Goal: Task Accomplishment & Management: Manage account settings

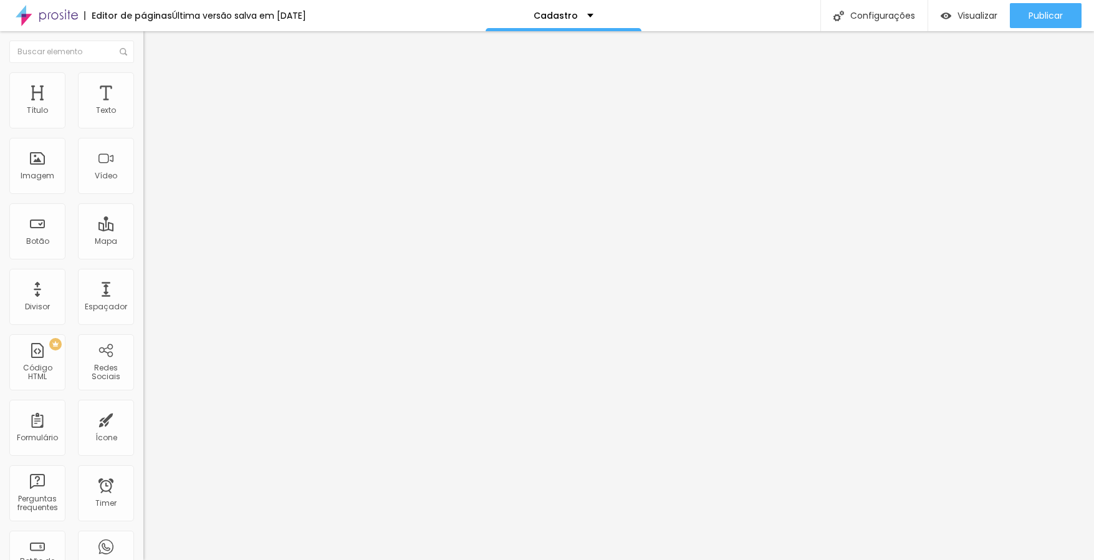
click at [155, 88] on span "Avançado" at bounding box center [175, 93] width 41 height 11
click at [155, 86] on span "Estilo" at bounding box center [164, 80] width 19 height 11
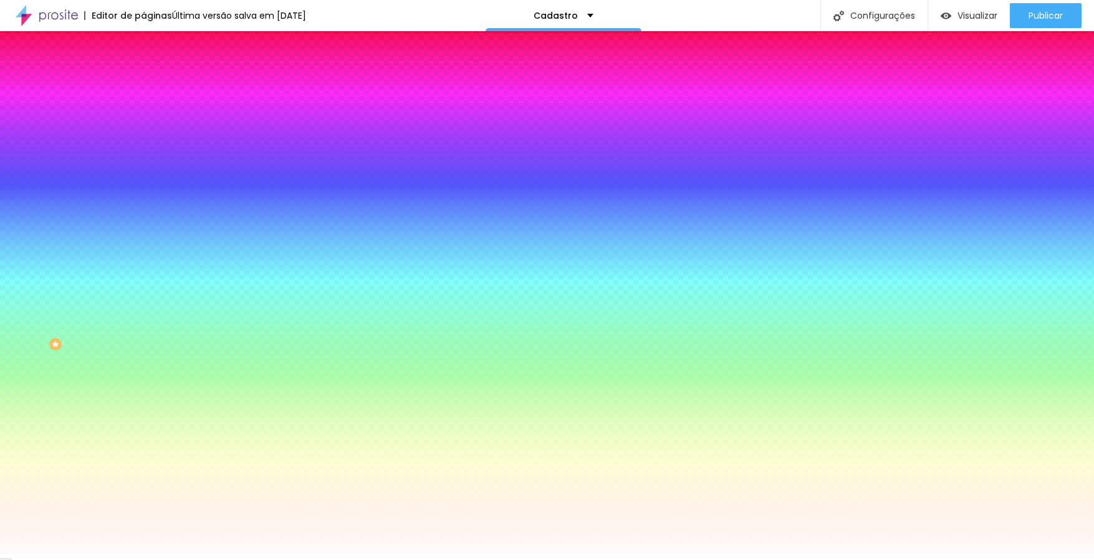
click at [155, 74] on span "Conteúdo" at bounding box center [174, 68] width 39 height 11
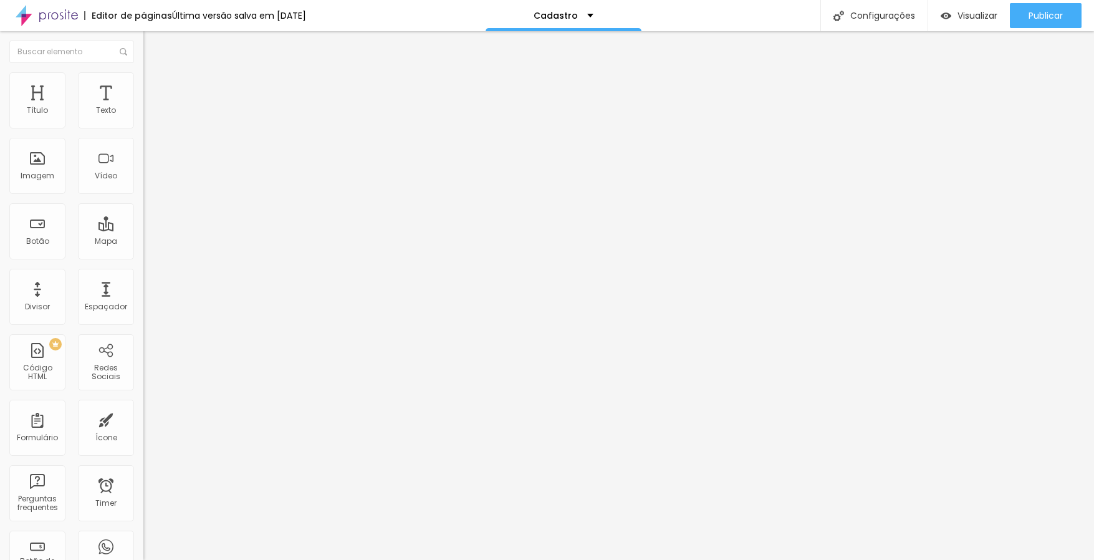
click at [153, 49] on div "Editar Formulário" at bounding box center [199, 46] width 92 height 10
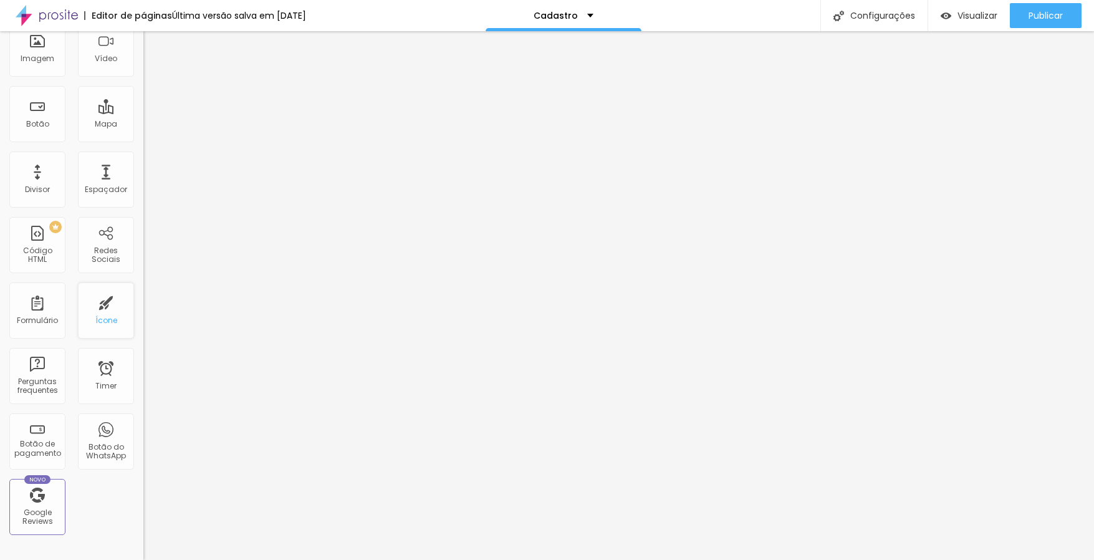
scroll to position [110, 0]
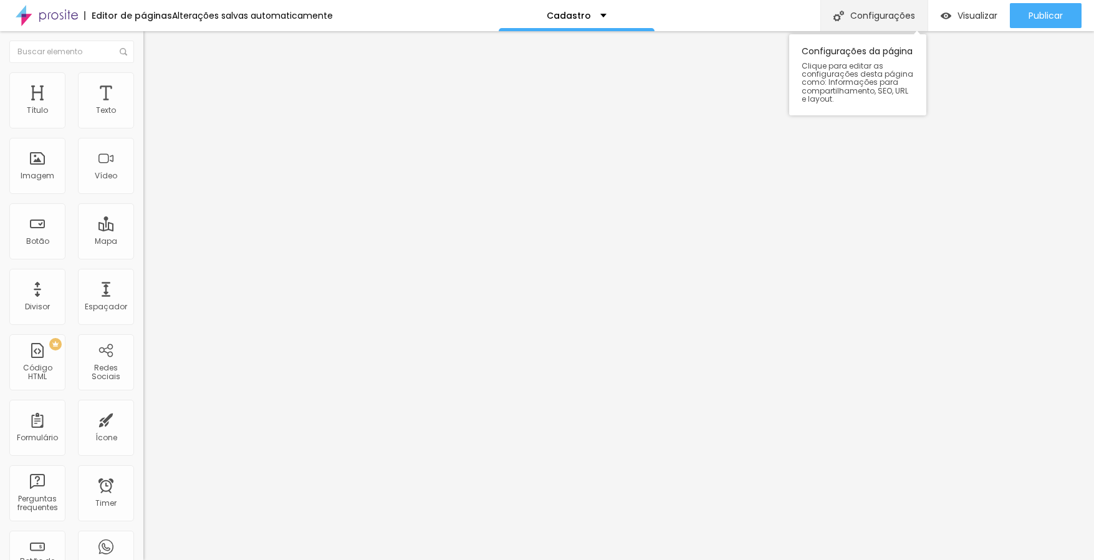
click at [837, 19] on img at bounding box center [838, 16] width 11 height 11
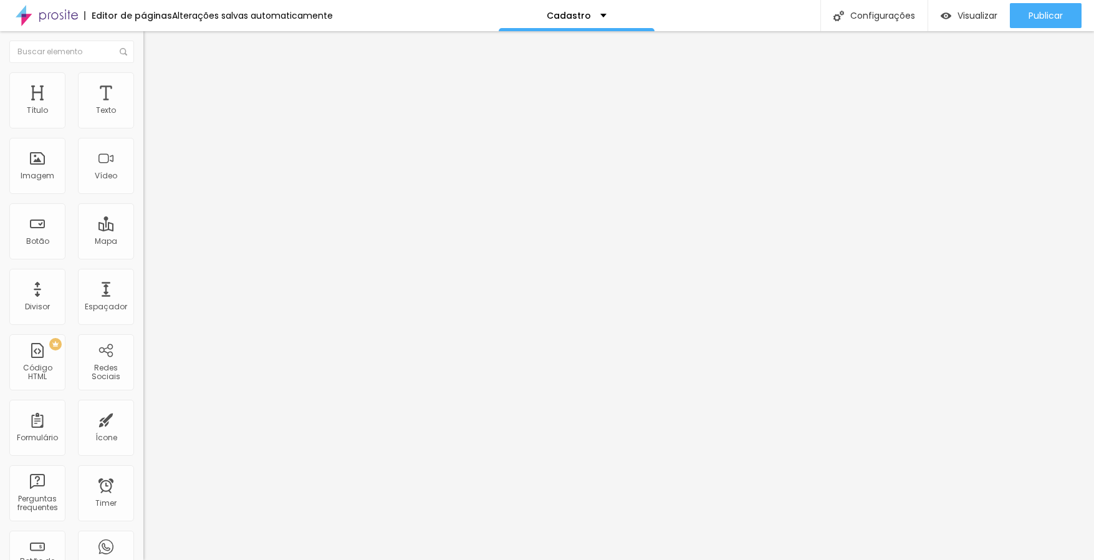
scroll to position [0, 0]
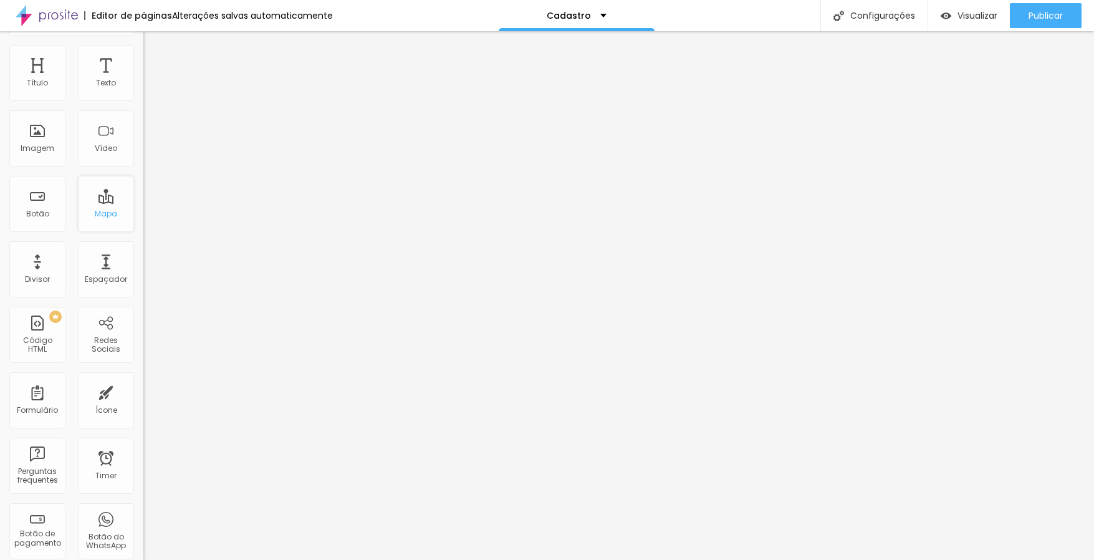
scroll to position [19, 0]
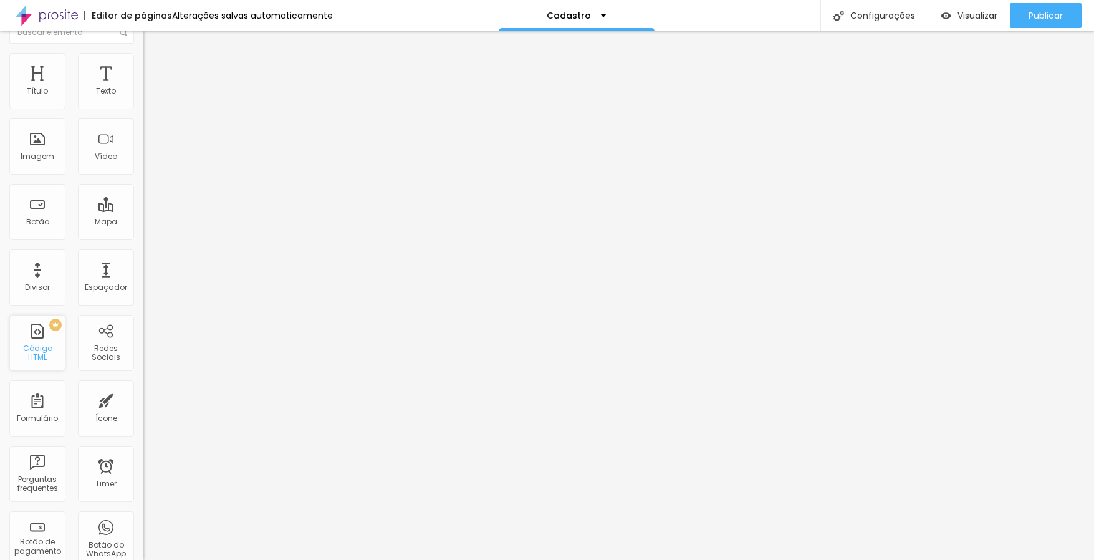
click at [35, 342] on div "PREMIUM Código HTML" at bounding box center [37, 343] width 56 height 56
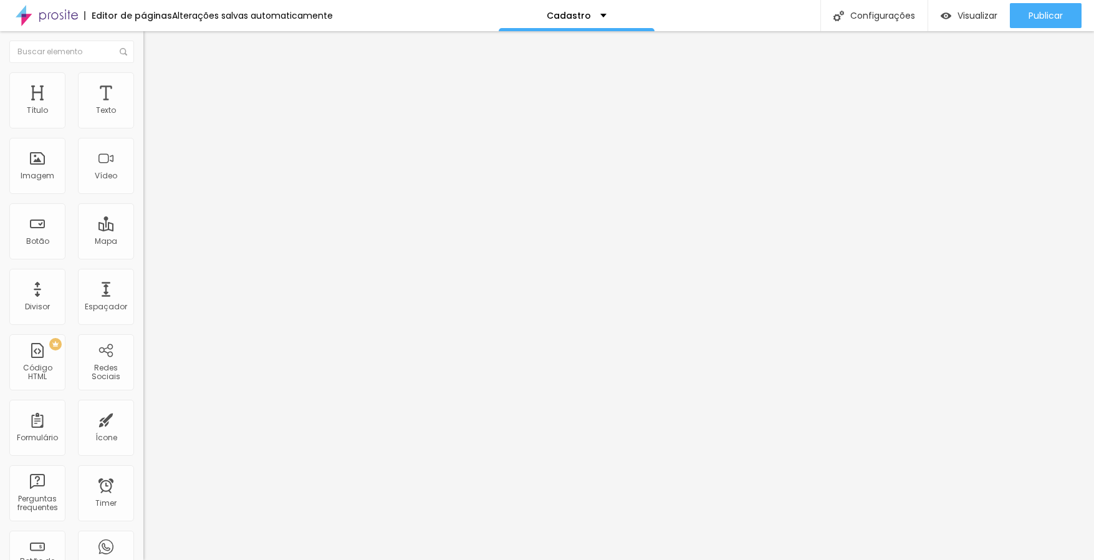
click at [143, 82] on li "Estilo" at bounding box center [214, 78] width 143 height 12
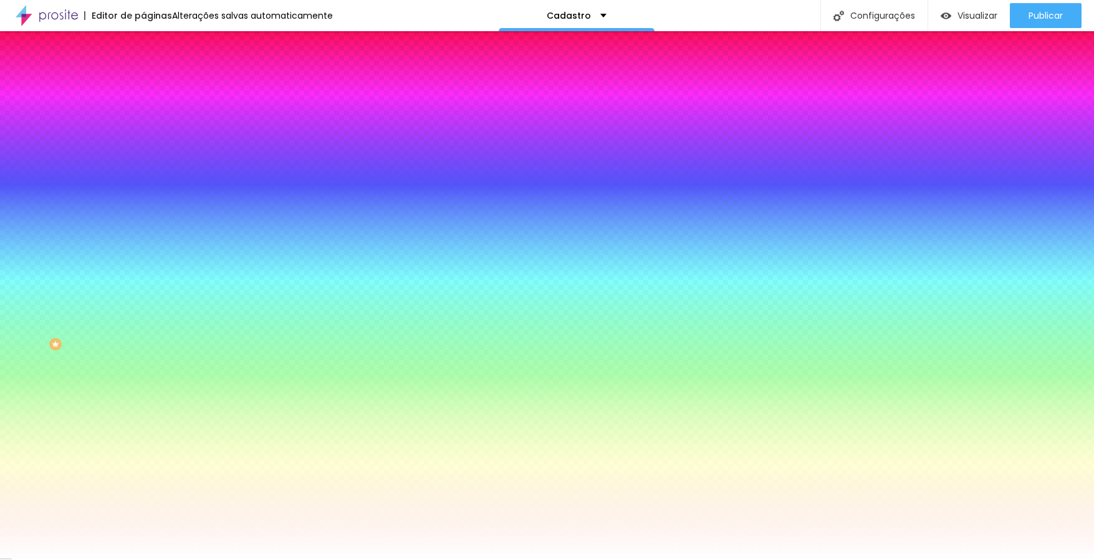
click at [143, 85] on img at bounding box center [148, 90] width 11 height 11
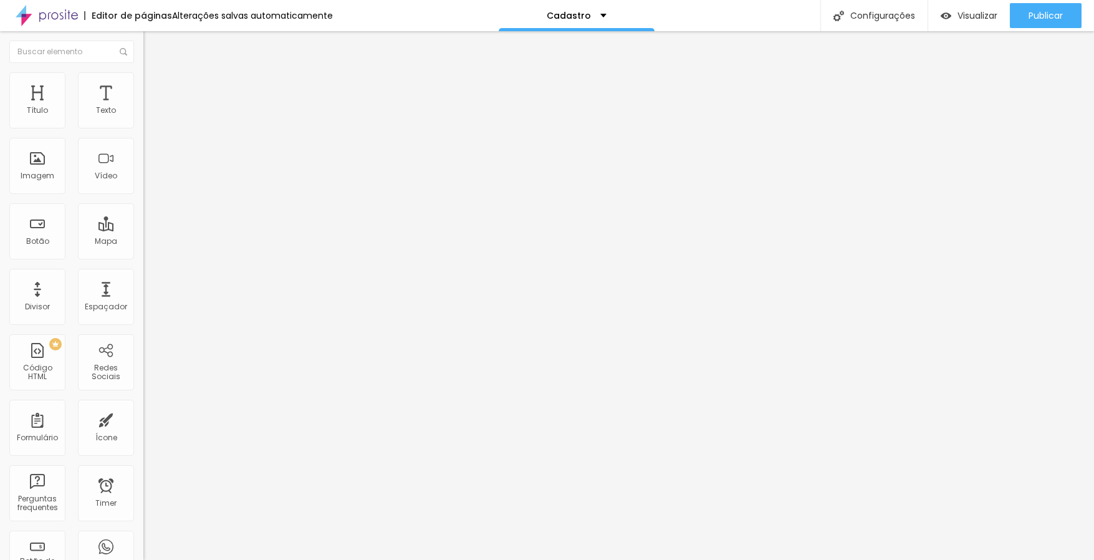
click at [143, 458] on input "text" at bounding box center [218, 464] width 150 height 12
click at [143, 493] on input "text" at bounding box center [218, 499] width 150 height 12
click at [143, 126] on div "Contato" at bounding box center [214, 115] width 143 height 21
click at [155, 85] on span "Estilo" at bounding box center [164, 80] width 19 height 11
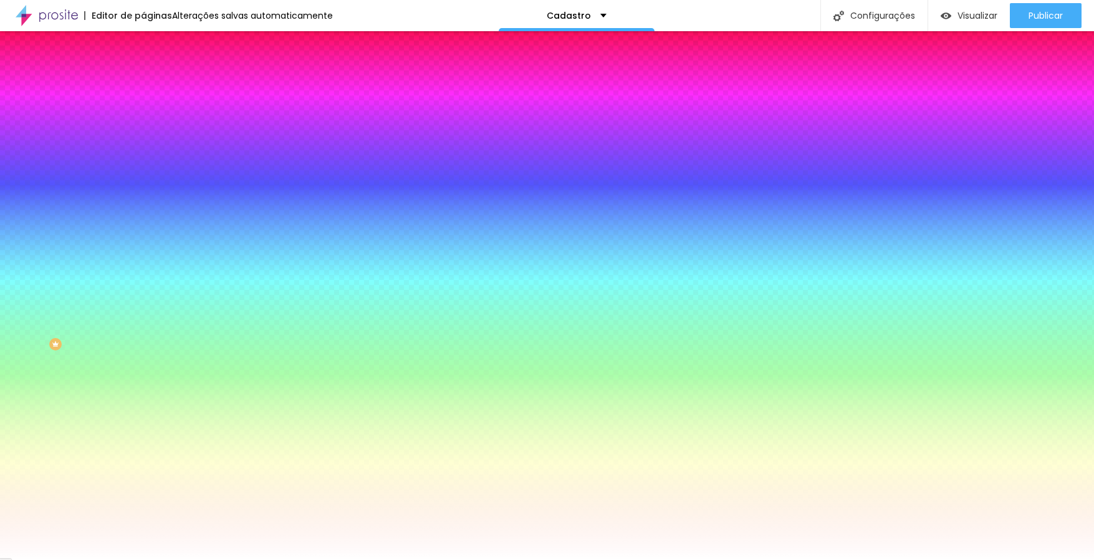
click at [155, 88] on span "Avançado" at bounding box center [175, 93] width 41 height 11
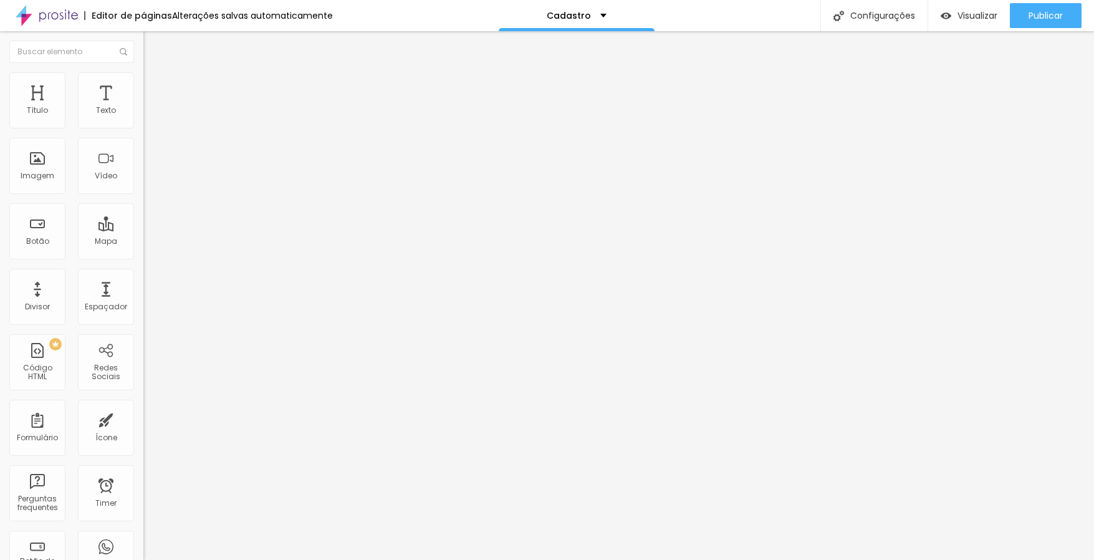
click at [155, 86] on span "Estilo" at bounding box center [164, 80] width 19 height 11
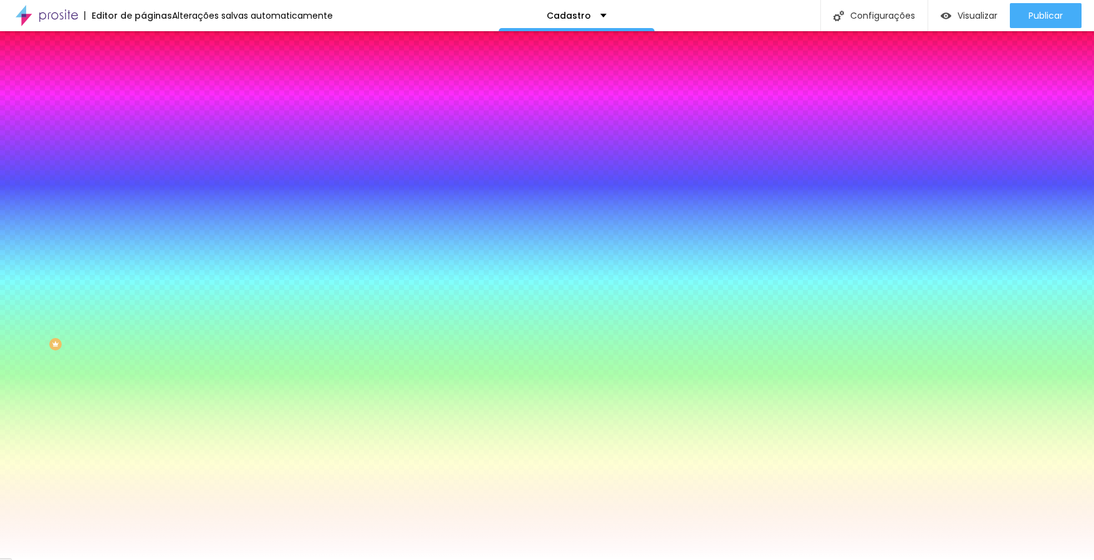
click at [143, 72] on li "Conteúdo" at bounding box center [214, 66] width 143 height 12
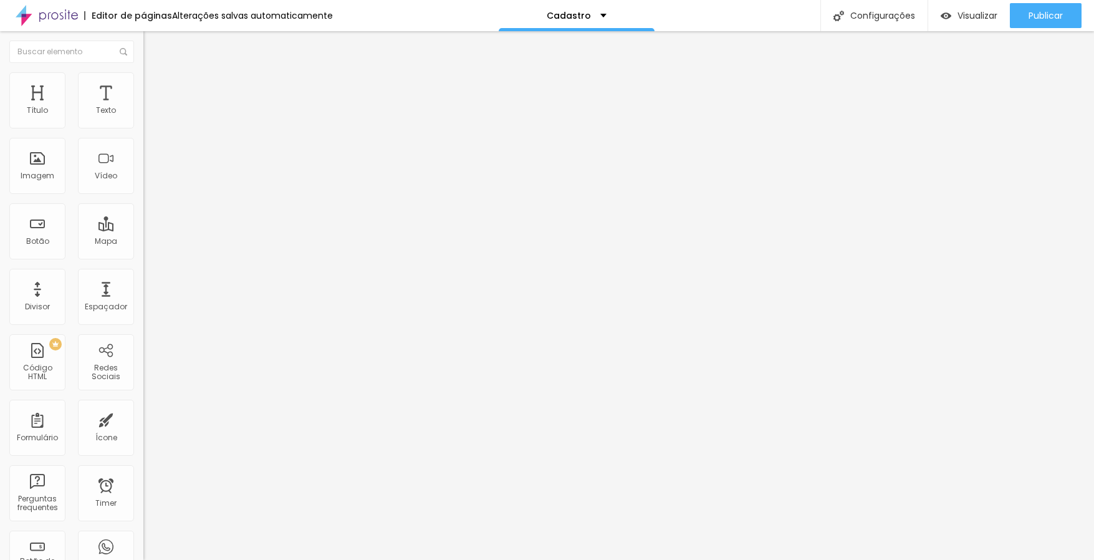
click at [143, 126] on img at bounding box center [146, 129] width 7 height 7
radio input "true"
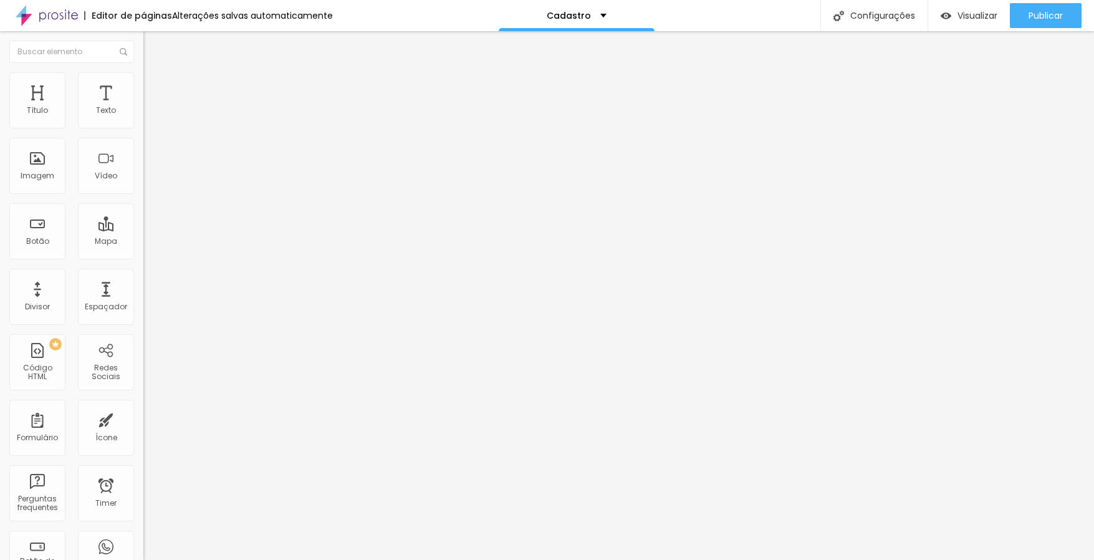
scroll to position [0, 0]
paste input "[URL][DOMAIN_NAME]"
type input "[URL][DOMAIN_NAME]"
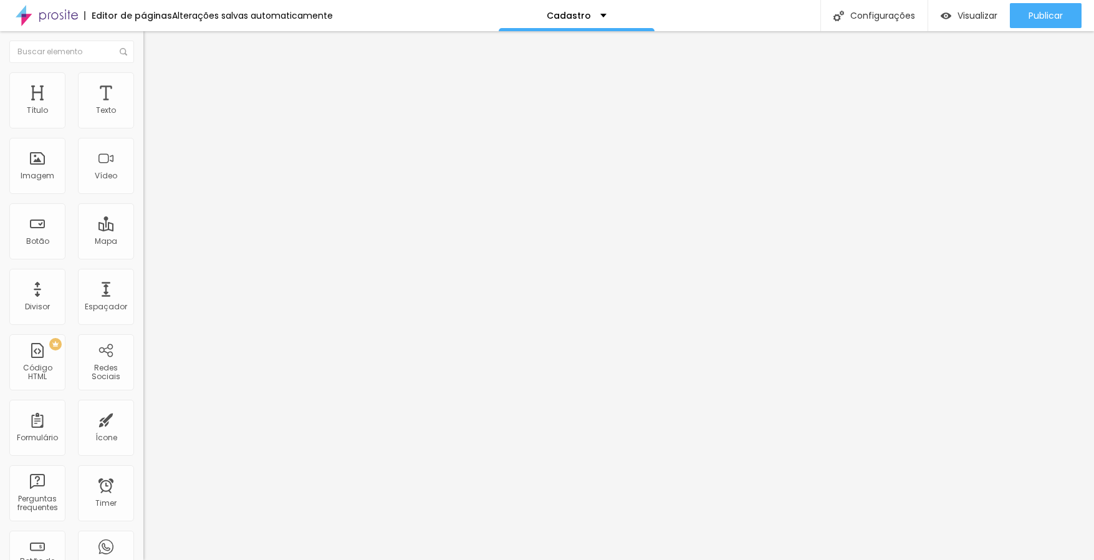
radio input "true"
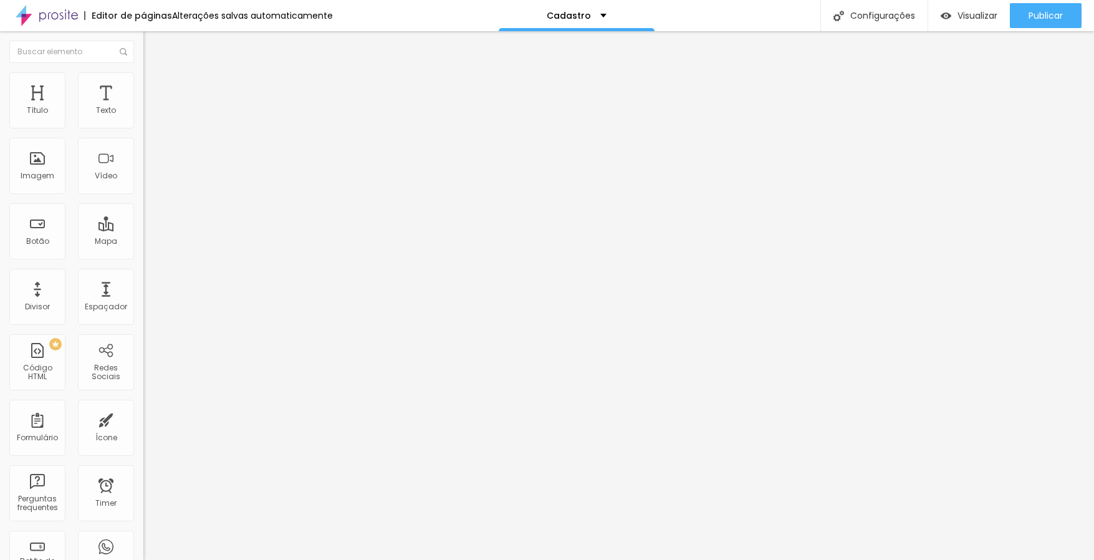
radio input "true"
paste input "[URL][DOMAIN_NAME]"
type input "[URL][DOMAIN_NAME]"
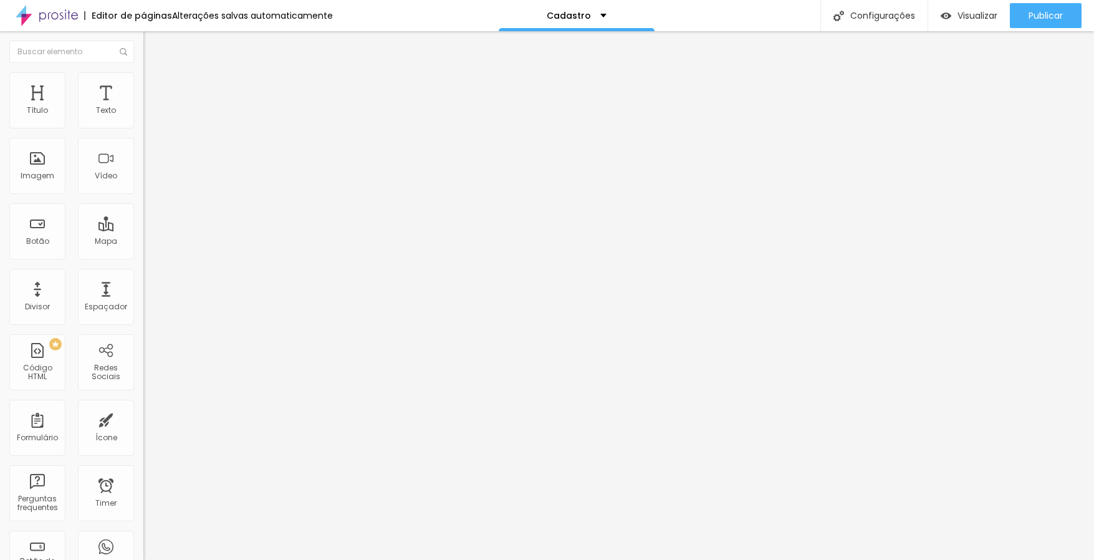
click at [1049, 19] on span "Publicar" at bounding box center [1046, 16] width 34 height 10
